Goal: Submit feedback/report problem: Submit feedback/report problem

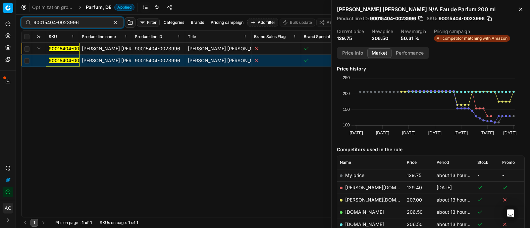
click at [80, 24] on input "90015404-0023996" at bounding box center [69, 22] width 73 height 7
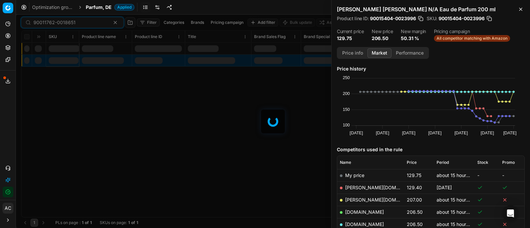
type input "90011762-0018651"
click at [96, 6] on span "Parfum, DE" at bounding box center [99, 7] width 26 height 7
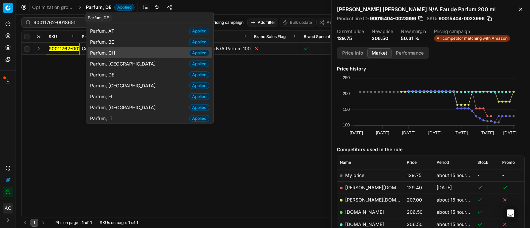
type input "parfu"
click at [113, 52] on span "Parfum, CH" at bounding box center [103, 52] width 27 height 7
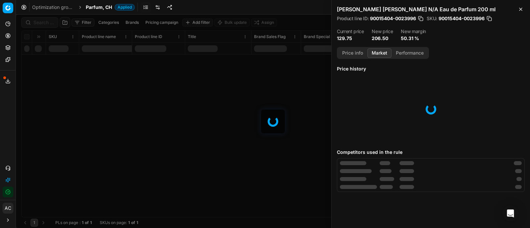
click at [42, 25] on div at bounding box center [273, 122] width 514 height 214
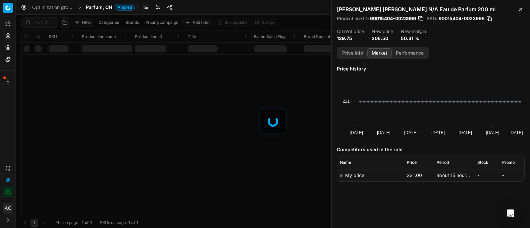
click at [42, 25] on div at bounding box center [273, 122] width 514 height 214
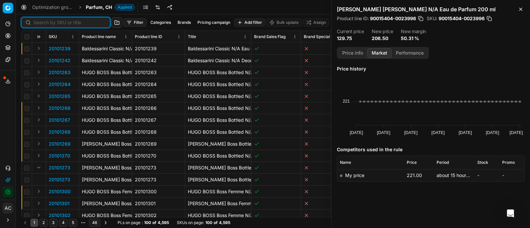
click at [42, 25] on input at bounding box center [69, 22] width 73 height 7
paste input "90011762-0018651"
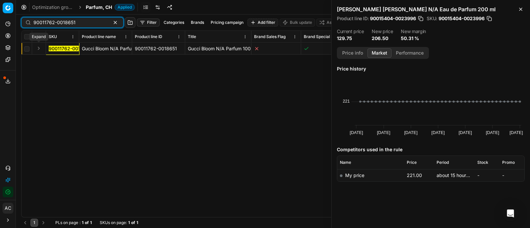
type input "90011762-0018651"
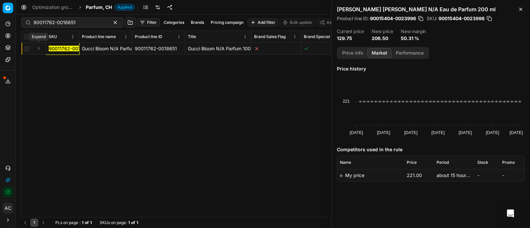
click at [40, 50] on button "Expand" at bounding box center [39, 48] width 8 height 8
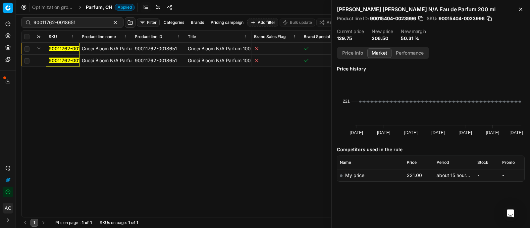
click at [65, 61] on mark "90011762-0018651" at bounding box center [70, 61] width 42 height 6
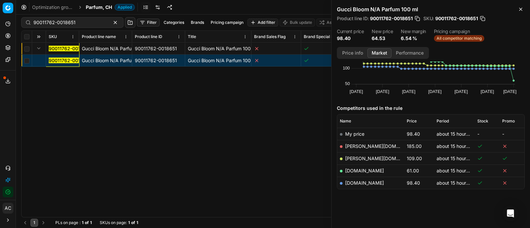
scroll to position [41, 0]
click at [360, 170] on link "[DOMAIN_NAME]" at bounding box center [364, 171] width 39 height 6
click at [9, 169] on icon at bounding box center [8, 168] width 4 height 4
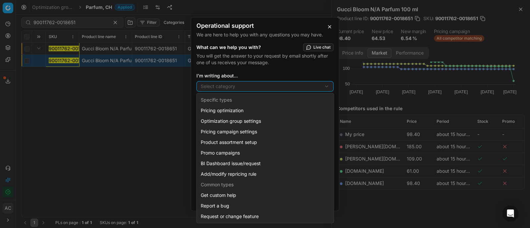
click at [227, 89] on div "Operational support We are here to help you with any questions you may have. Wh…" at bounding box center [265, 114] width 530 height 228
select select "241"
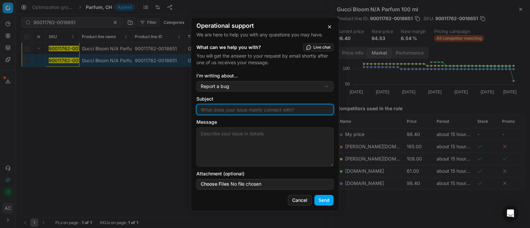
click at [230, 110] on input "Subject" at bounding box center [264, 110] width 131 height 10
type input "wrong size match"
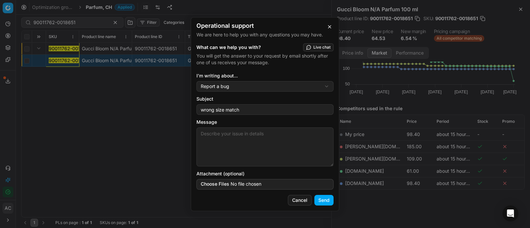
paste textarea "90011762-0018651"
type textarea "90011762-0018651 has wrong size match in [DOMAIN_NAME], please help adjust the …"
click at [325, 203] on button "Send" at bounding box center [323, 200] width 19 height 11
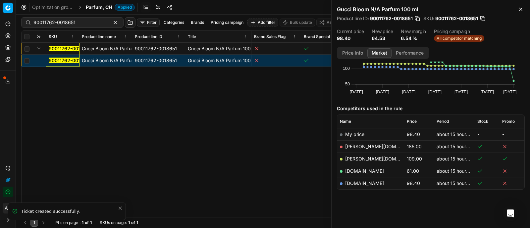
click at [390, 192] on div "Operational support We are here to help you with any questions you may have. Ti…" at bounding box center [265, 114] width 530 height 228
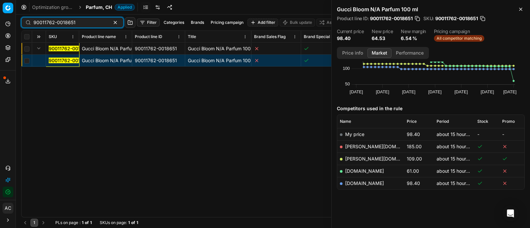
click at [79, 22] on input "90011762-0018651" at bounding box center [69, 22] width 73 height 7
paste input "80006107-60"
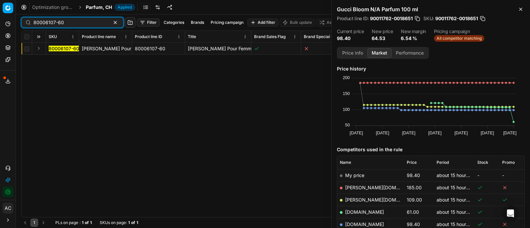
type input "80006107-60"
click at [38, 48] on button "Expand" at bounding box center [39, 48] width 8 height 8
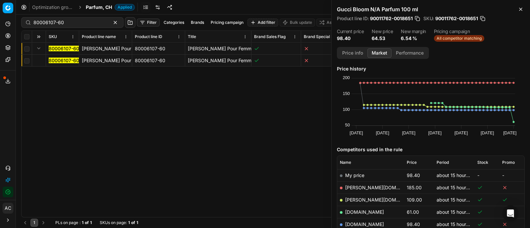
click at [52, 59] on mark "80006107-60" at bounding box center [64, 61] width 30 height 6
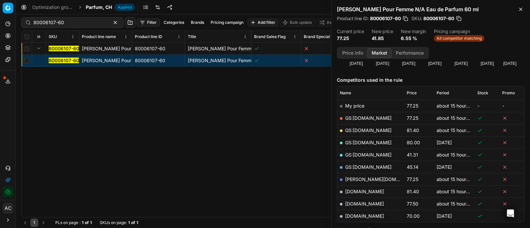
scroll to position [92, 0]
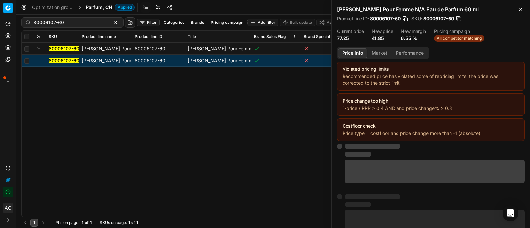
click at [353, 53] on button "Price info" at bounding box center [352, 53] width 29 height 10
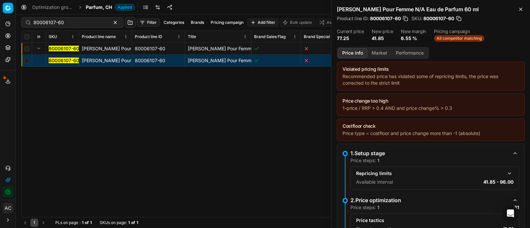
scroll to position [96, 0]
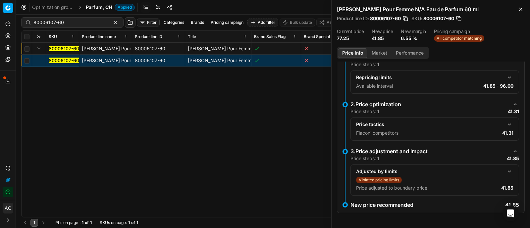
click at [505, 123] on button "button" at bounding box center [509, 125] width 8 height 8
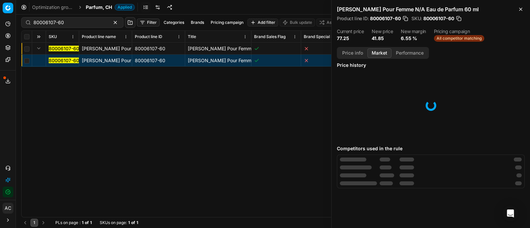
click at [382, 54] on button "Market" at bounding box center [379, 53] width 24 height 10
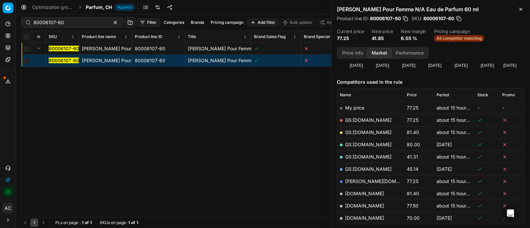
scroll to position [67, 0]
click at [371, 156] on link "GS:[DOMAIN_NAME]" at bounding box center [368, 158] width 46 height 6
click at [99, 8] on span "Parfum, CH" at bounding box center [99, 7] width 26 height 7
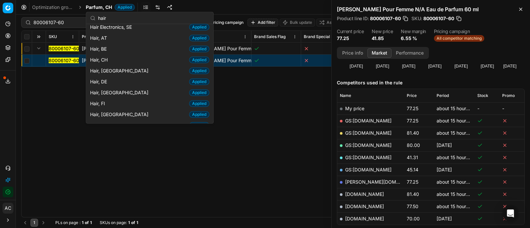
scroll to position [126, 0]
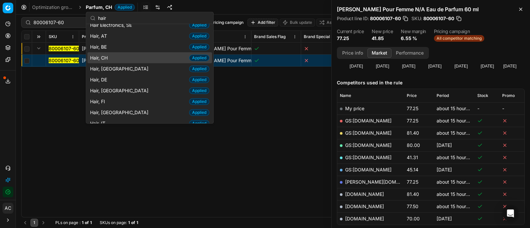
type input "hair"
click at [114, 53] on div "Hair, CH Applied" at bounding box center [149, 57] width 124 height 11
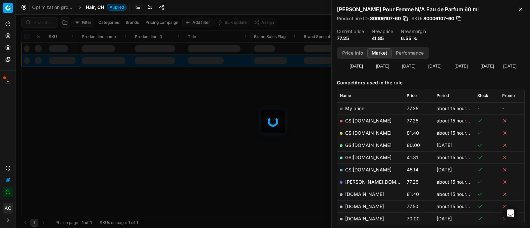
click at [45, 21] on div at bounding box center [273, 122] width 514 height 214
click at [45, 21] on div "Filter Categories Brands Pricing campaign Add filter Bulk update Assign SKU Pro…" at bounding box center [273, 122] width 514 height 214
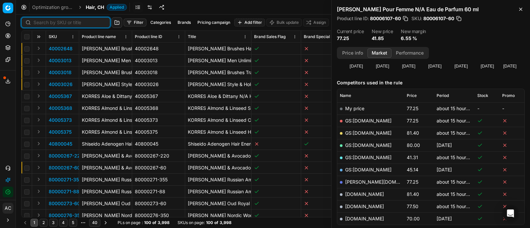
click at [45, 21] on input at bounding box center [69, 22] width 73 height 7
paste input "80011170-30"
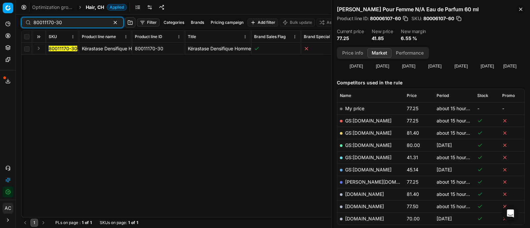
type input "80011170-30"
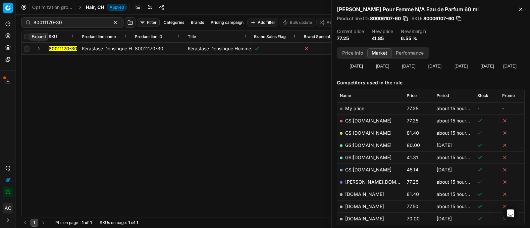
click at [40, 47] on button "Expand" at bounding box center [39, 48] width 8 height 8
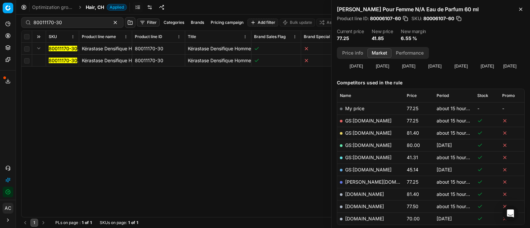
click at [54, 59] on mark "80011170-30" at bounding box center [63, 61] width 28 height 6
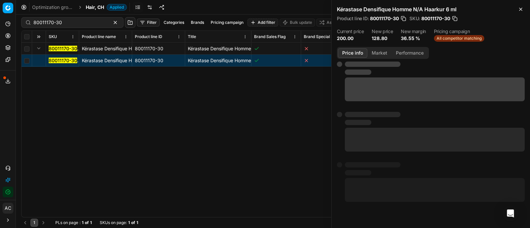
drag, startPoint x: 353, startPoint y: 50, endPoint x: 357, endPoint y: 50, distance: 4.0
click at [353, 50] on button "Price info" at bounding box center [352, 53] width 29 height 10
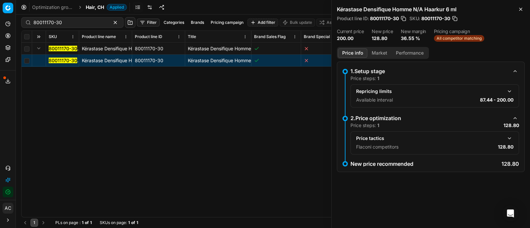
click at [510, 137] on button "button" at bounding box center [509, 138] width 8 height 8
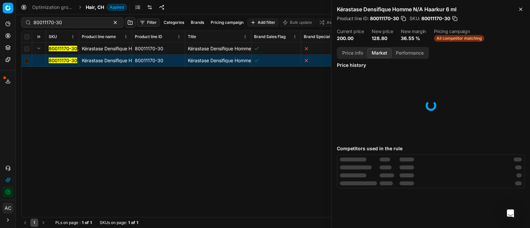
click at [376, 50] on button "Market" at bounding box center [379, 53] width 24 height 10
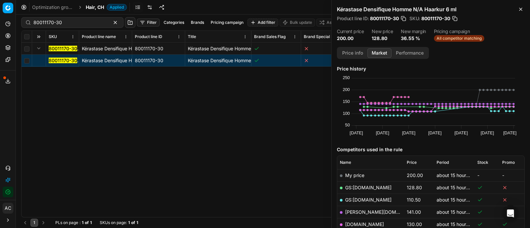
click at [371, 188] on link "GS:[DOMAIN_NAME]" at bounding box center [368, 188] width 46 height 6
click at [103, 7] on span "Hair, CH" at bounding box center [95, 7] width 18 height 7
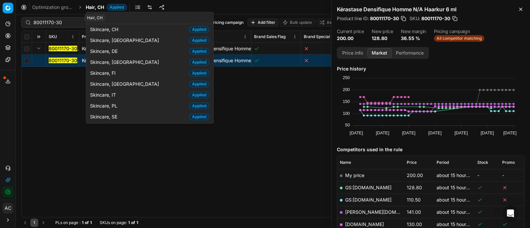
scroll to position [31, 0]
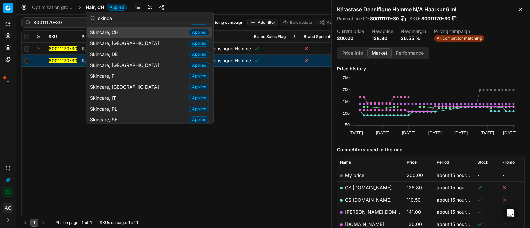
type input "skinca"
click at [118, 32] on span "Skincare, CH" at bounding box center [105, 32] width 31 height 7
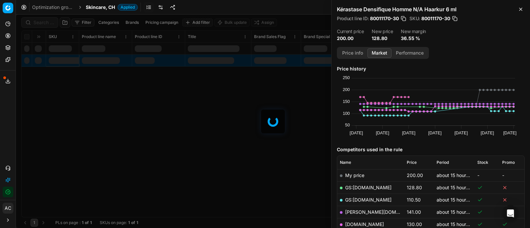
click at [48, 24] on div at bounding box center [273, 122] width 514 height 214
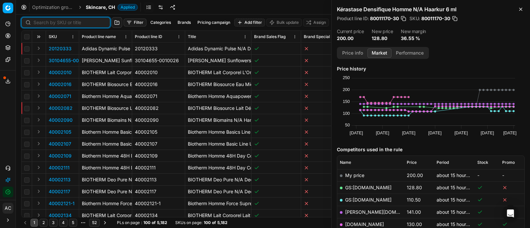
click at [48, 24] on input at bounding box center [69, 22] width 73 height 7
paste input "80075922-50"
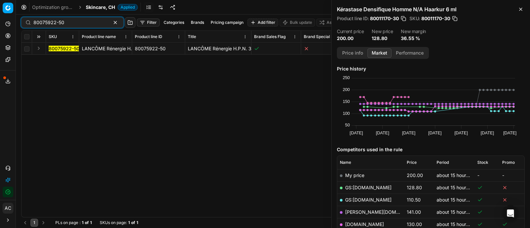
click at [40, 49] on button "Expand" at bounding box center [39, 48] width 8 height 8
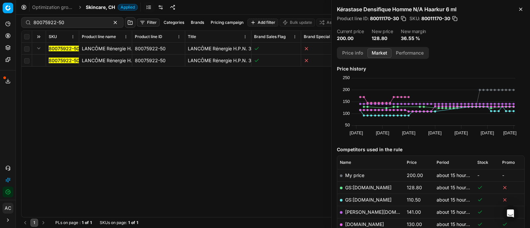
click at [65, 60] on mark "80075922-50" at bounding box center [64, 61] width 31 height 6
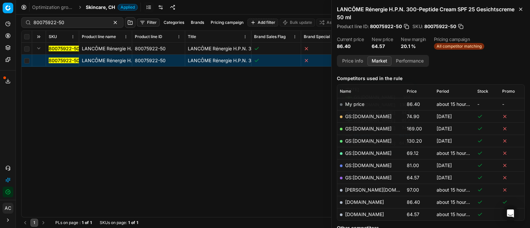
scroll to position [79, 0]
click at [358, 63] on button "Price info" at bounding box center [352, 61] width 29 height 10
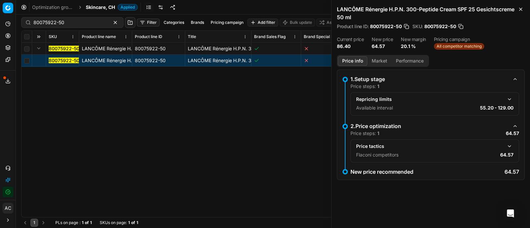
click at [509, 146] on button "button" at bounding box center [509, 146] width 8 height 8
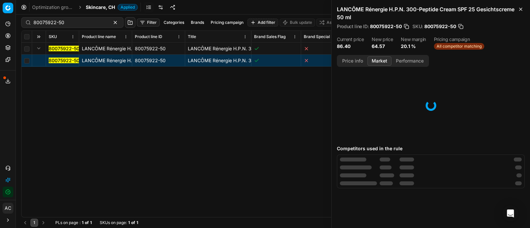
click at [375, 61] on button "Market" at bounding box center [379, 61] width 24 height 10
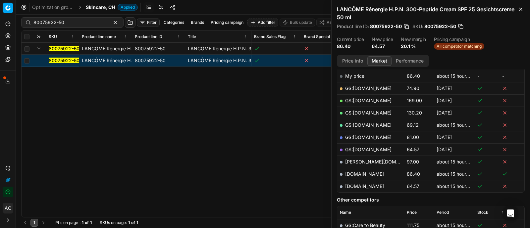
scroll to position [107, 0]
click at [374, 186] on link "[DOMAIN_NAME]" at bounding box center [364, 187] width 39 height 6
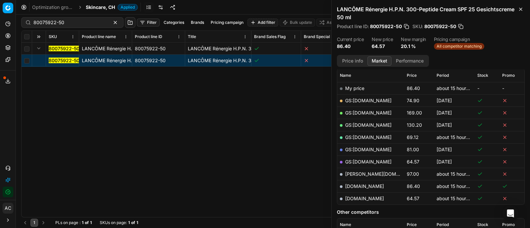
scroll to position [94, 0]
click at [360, 187] on link "[DOMAIN_NAME]" at bounding box center [364, 187] width 39 height 6
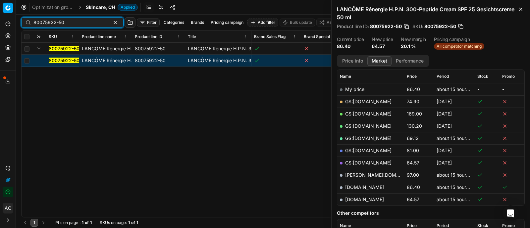
click at [81, 21] on input "80075922-50" at bounding box center [69, 22] width 73 height 7
paste input "90007608-0011685"
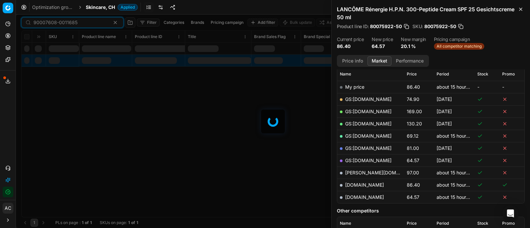
type input "90007608-0011685"
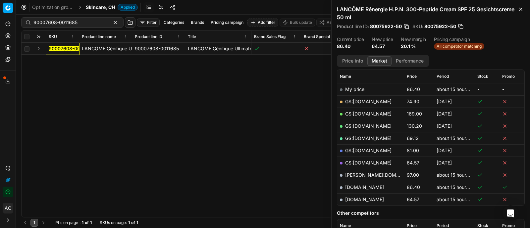
click at [47, 92] on div "90007608-0011685 LANCÔME Génifique Ultimate Gesichtsserum 30 ml 90007608-001168…" at bounding box center [273, 130] width 503 height 174
click at [38, 47] on button "Expand" at bounding box center [39, 48] width 8 height 8
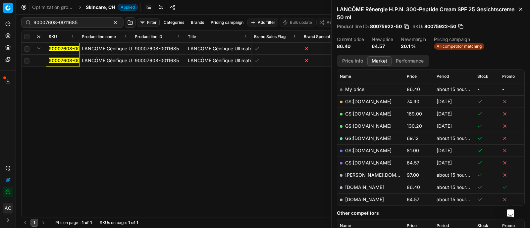
click at [59, 61] on mark "90007608-0011685" at bounding box center [71, 61] width 44 height 6
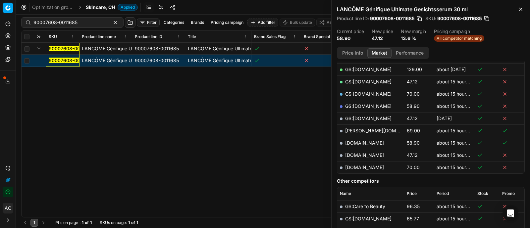
scroll to position [142, 0]
click at [368, 153] on link "[DOMAIN_NAME]" at bounding box center [364, 156] width 39 height 6
click at [91, 7] on span "Skincare, CH" at bounding box center [100, 7] width 29 height 7
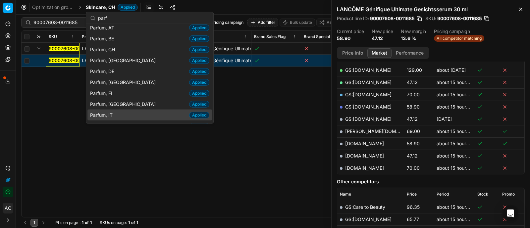
scroll to position [0, 0]
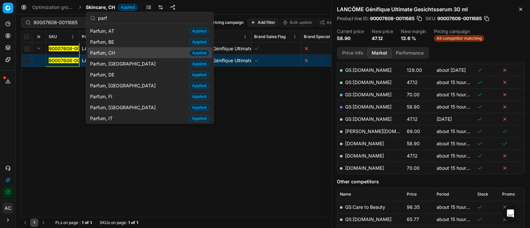
type input "parf"
click at [122, 52] on div "Parfum, CH Applied" at bounding box center [149, 52] width 124 height 11
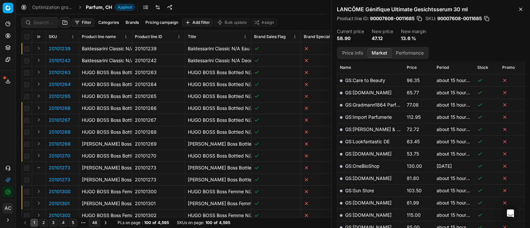
scroll to position [142, 0]
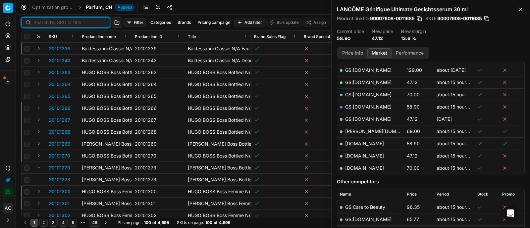
click at [53, 22] on input at bounding box center [69, 22] width 73 height 7
paste input "90011214-0017735"
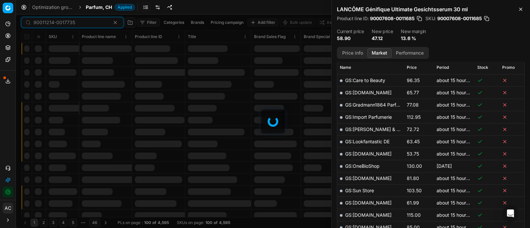
scroll to position [142, 0]
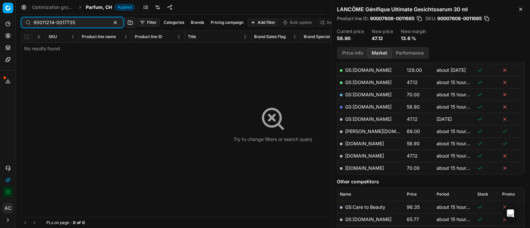
type input "90011214-0017735"
click at [95, 9] on span "Parfum, CH" at bounding box center [99, 7] width 26 height 7
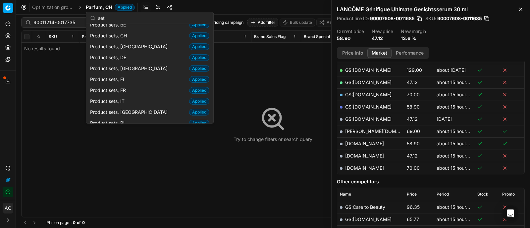
scroll to position [26, 0]
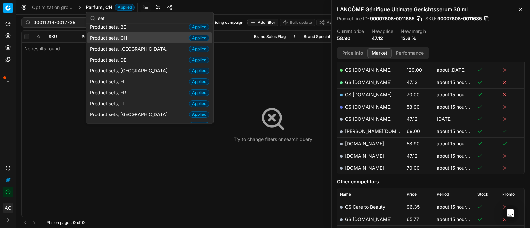
type input "set"
click at [127, 38] on span "Product sets, CH" at bounding box center [109, 37] width 39 height 7
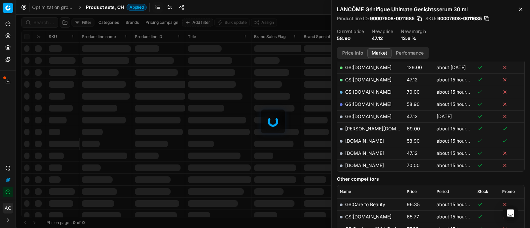
scroll to position [142, 0]
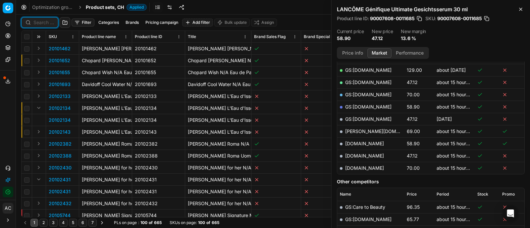
click at [46, 22] on input at bounding box center [43, 22] width 21 height 7
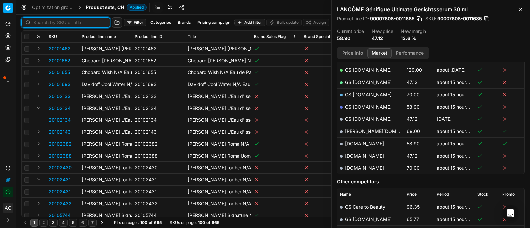
paste input "90011214-0017735"
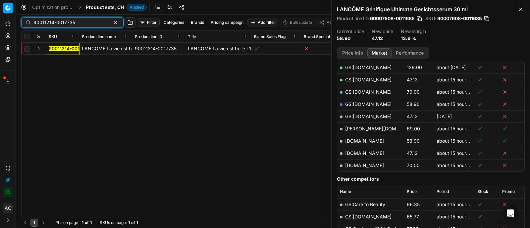
scroll to position [142, 0]
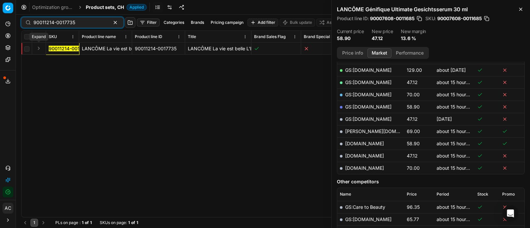
click at [40, 47] on button "Expand" at bounding box center [39, 48] width 8 height 8
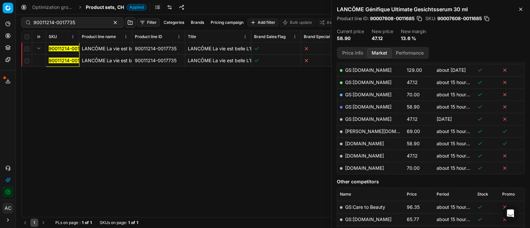
click at [59, 59] on mark "90011214-0017735" at bounding box center [70, 61] width 42 height 6
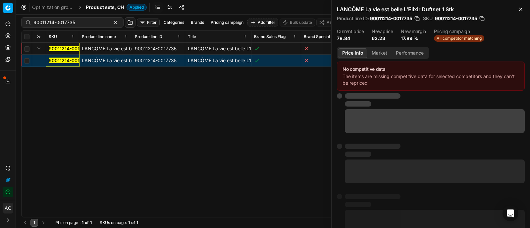
click at [353, 50] on button "Price info" at bounding box center [352, 53] width 29 height 10
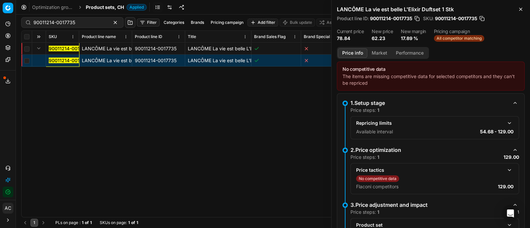
click at [505, 169] on button "button" at bounding box center [509, 170] width 8 height 8
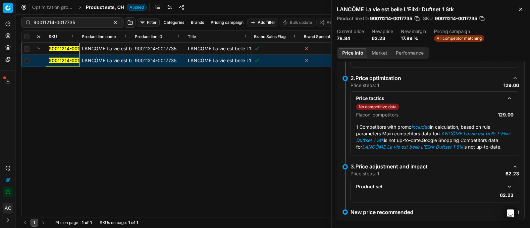
scroll to position [86, 0]
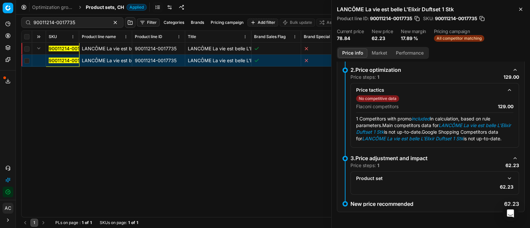
click at [505, 179] on button "button" at bounding box center [509, 178] width 8 height 8
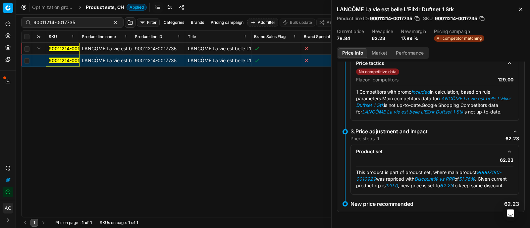
scroll to position [119, 0]
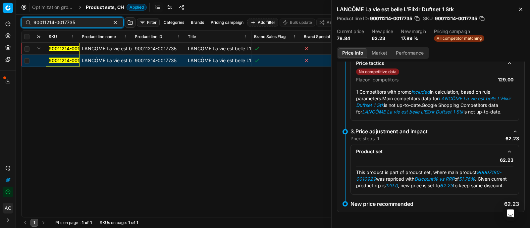
click at [75, 25] on input "90011214-0017735" at bounding box center [69, 22] width 73 height 7
paste input "80008223-50-1"
type input "80008223-50-1"
click at [97, 7] on span "Product sets, CH" at bounding box center [105, 7] width 38 height 7
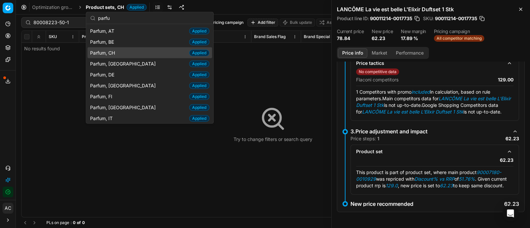
type input "parfu"
click at [120, 54] on div "Parfum, CH Applied" at bounding box center [149, 52] width 124 height 11
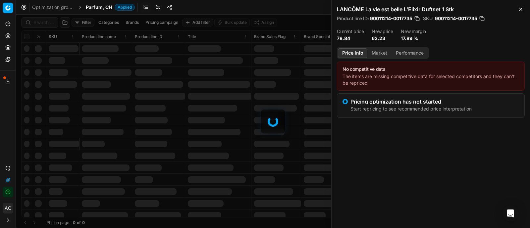
click at [41, 23] on div at bounding box center [273, 122] width 514 height 214
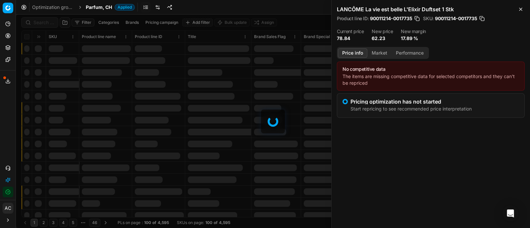
click at [41, 23] on div at bounding box center [273, 122] width 514 height 214
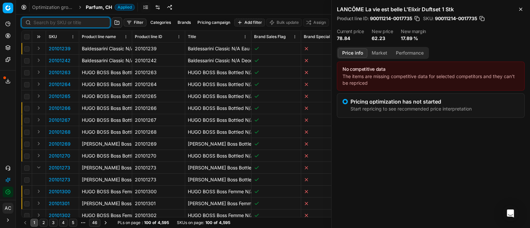
click at [41, 23] on input at bounding box center [69, 22] width 73 height 7
paste input "80008223-50-1"
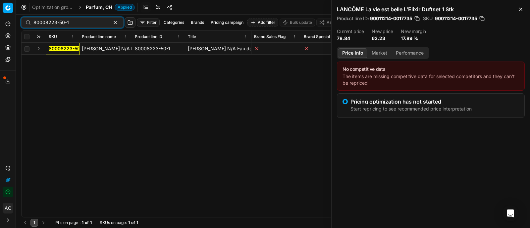
click at [38, 47] on button "Expand" at bounding box center [39, 48] width 8 height 8
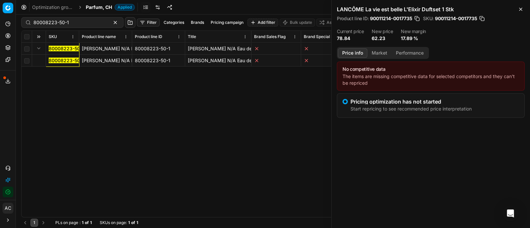
click at [53, 58] on mark "80008223-50-1" at bounding box center [66, 61] width 35 height 6
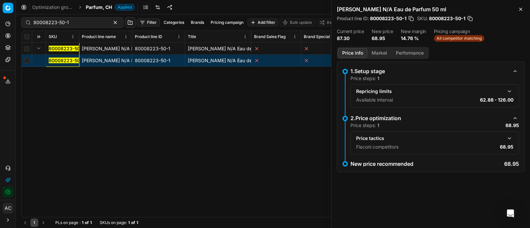
click at [510, 138] on button "button" at bounding box center [509, 138] width 8 height 8
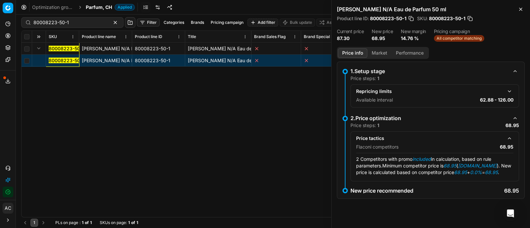
click at [377, 51] on button "Market" at bounding box center [379, 53] width 24 height 10
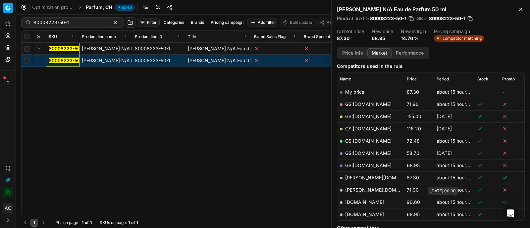
scroll to position [103, 0]
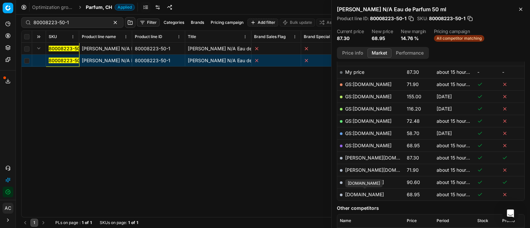
click at [377, 194] on link "[DOMAIN_NAME]" at bounding box center [364, 195] width 39 height 6
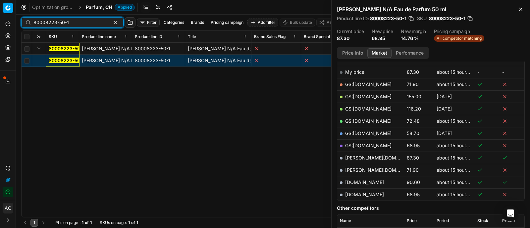
click at [84, 23] on input "80008223-50-1" at bounding box center [69, 22] width 73 height 7
paste input "17691-100"
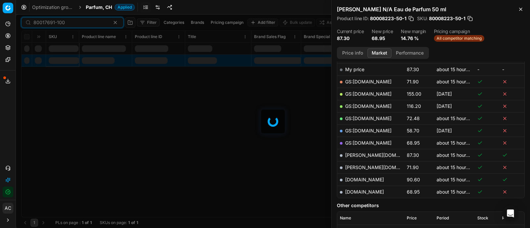
scroll to position [103, 0]
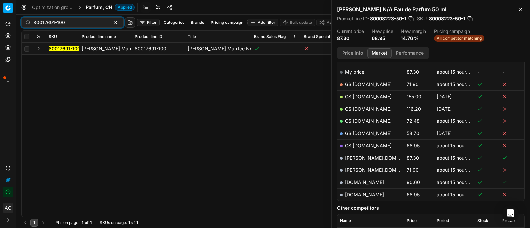
click at [35, 47] on button "Expand" at bounding box center [39, 48] width 8 height 8
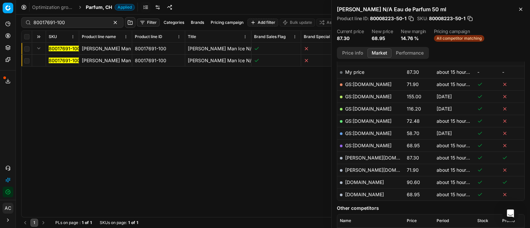
click at [65, 60] on mark "80017691-100" at bounding box center [64, 61] width 31 height 6
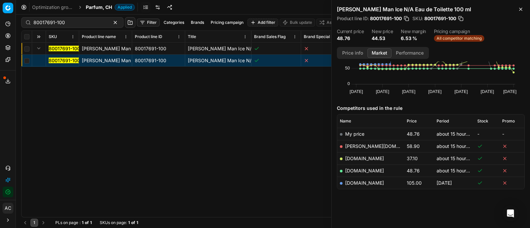
scroll to position [41, 0]
click at [362, 156] on link "[DOMAIN_NAME]" at bounding box center [364, 159] width 39 height 6
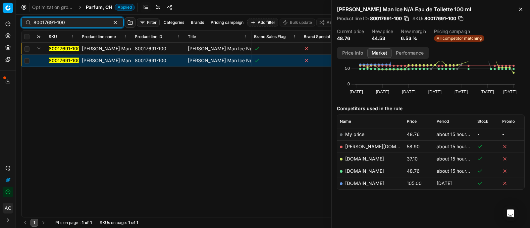
click at [87, 23] on input "80017691-100" at bounding box center [69, 22] width 73 height 7
paste input "77785"
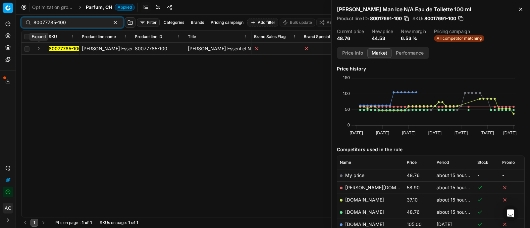
click at [38, 49] on button "Expand" at bounding box center [39, 48] width 8 height 8
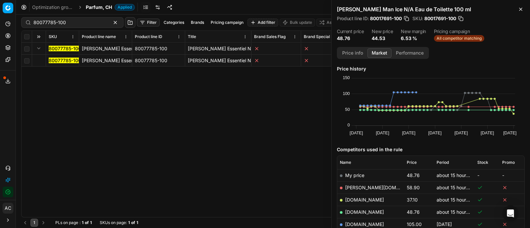
click at [62, 62] on mark "80077785-100" at bounding box center [65, 61] width 32 height 6
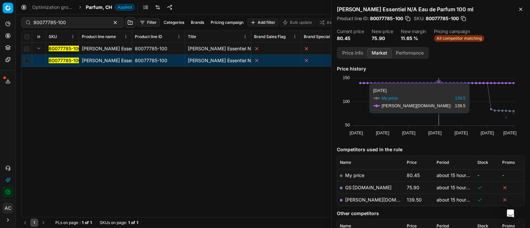
scroll to position [29, 0]
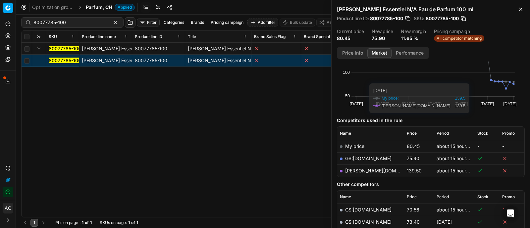
click at [362, 158] on link "GS:[DOMAIN_NAME]" at bounding box center [368, 159] width 46 height 6
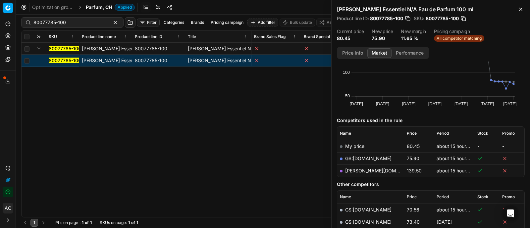
click at [76, 16] on div "80077785-100 Filter Categories Brands Pricing campaign Add filter Bulk update A…" at bounding box center [272, 23] width 503 height 16
click at [77, 17] on div "80077785-100" at bounding box center [72, 22] width 102 height 11
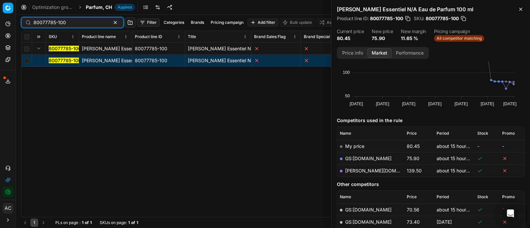
paste input "59084"
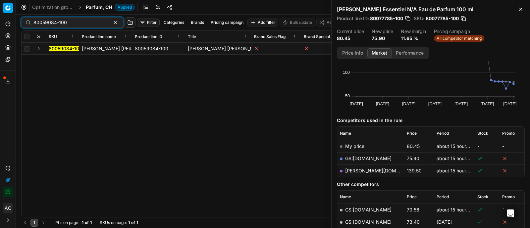
click at [39, 49] on button "Expand" at bounding box center [39, 48] width 8 height 8
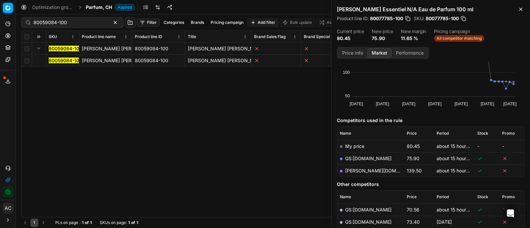
click at [56, 60] on mark "80059084-100" at bounding box center [65, 61] width 33 height 6
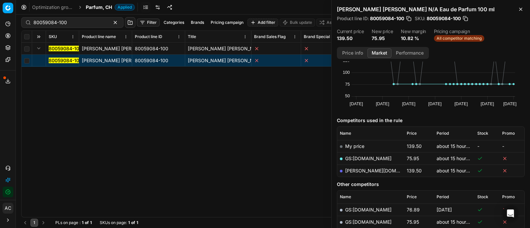
click at [364, 157] on link "GS:[DOMAIN_NAME]" at bounding box center [368, 159] width 46 height 6
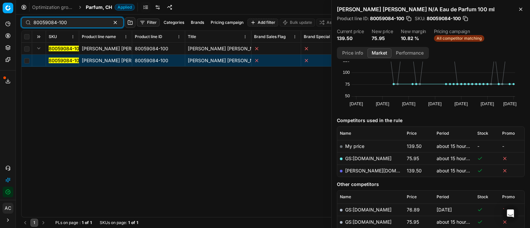
click at [70, 22] on input "80059084-100" at bounding box center [69, 22] width 73 height 7
paste input "90015434-0024032"
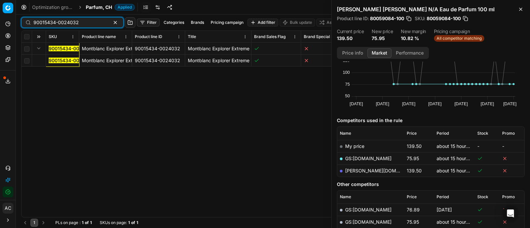
type input "90015434-0024032"
click at [57, 60] on mark "90015434-0024032" at bounding box center [71, 61] width 45 height 6
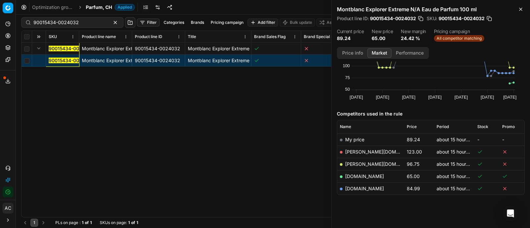
scroll to position [41, 0]
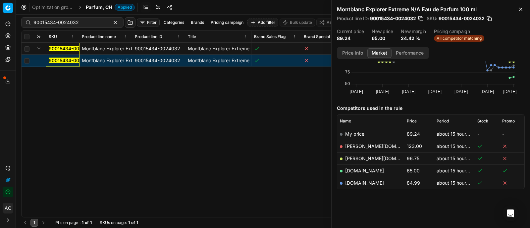
click at [356, 170] on link "[DOMAIN_NAME]" at bounding box center [364, 171] width 39 height 6
